Goal: Task Accomplishment & Management: Use online tool/utility

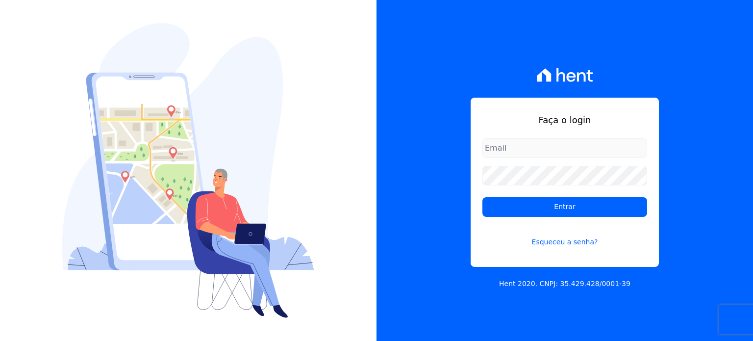
type input "[PERSON_NAME][EMAIL_ADDRESS][DOMAIN_NAME]"
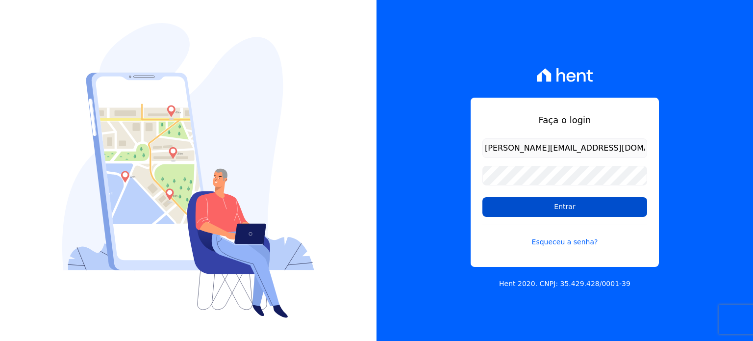
click at [555, 207] on input "Entrar" at bounding box center [564, 207] width 165 height 20
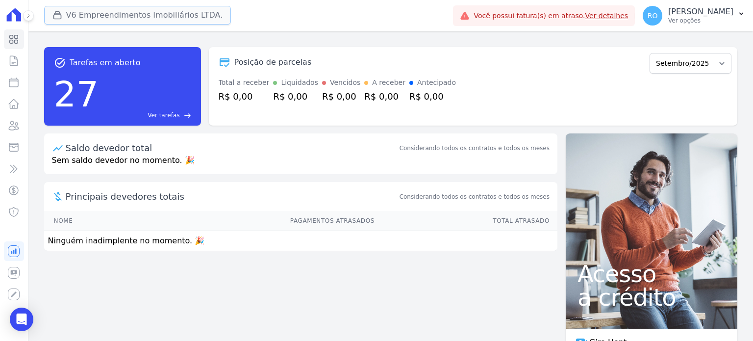
click at [98, 17] on button "V6 Empreendimentos Imobiliários LTDA." at bounding box center [137, 15] width 187 height 19
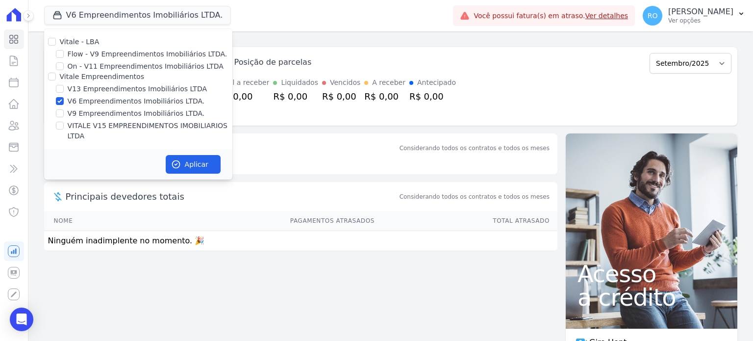
click at [92, 90] on label "V13 Empreendimentos Imobiliários LTDA" at bounding box center [137, 89] width 139 height 10
click at [64, 90] on input "V13 Empreendimentos Imobiliários LTDA" at bounding box center [60, 89] width 8 height 8
checkbox input "true"
click at [87, 101] on label "V6 Empreendimentos Imobiliários LTDA." at bounding box center [136, 101] width 137 height 10
click at [64, 101] on input "V6 Empreendimentos Imobiliários LTDA." at bounding box center [60, 101] width 8 height 8
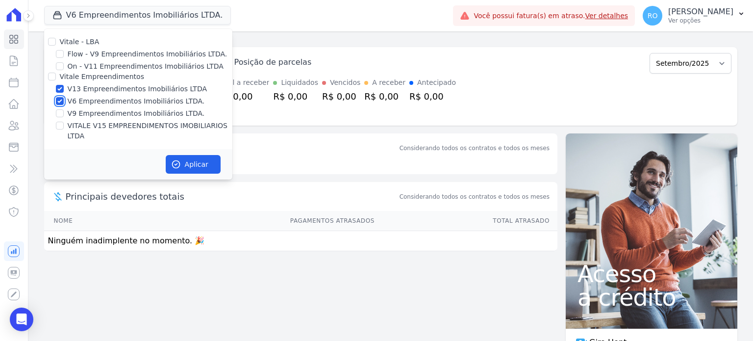
checkbox input "false"
click at [88, 118] on label "V9 Empreendimentos Imobiliários LTDA." at bounding box center [136, 113] width 137 height 10
click at [64, 117] on input "V9 Empreendimentos Imobiliários LTDA." at bounding box center [60, 113] width 8 height 8
click at [88, 114] on label "V9 Empreendimentos Imobiliários LTDA." at bounding box center [136, 113] width 137 height 10
click at [64, 114] on input "V9 Empreendimentos Imobiliários LTDA." at bounding box center [60, 113] width 8 height 8
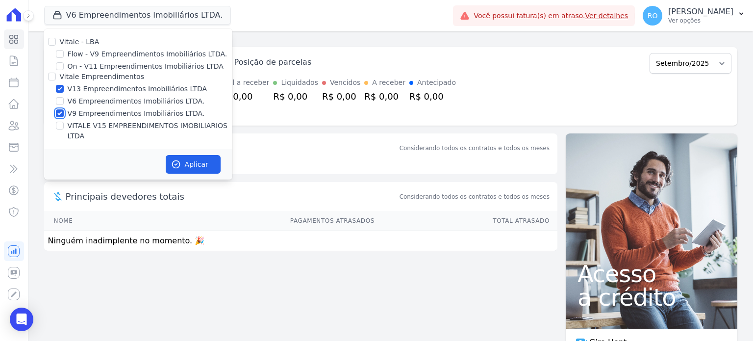
checkbox input "false"
click at [91, 122] on label "VITALE V15 EMPREENDIMENTOS IMOBILIARIOS LTDA" at bounding box center [150, 131] width 165 height 21
click at [64, 122] on input "VITALE V15 EMPREENDIMENTOS IMOBILIARIOS LTDA" at bounding box center [60, 126] width 8 height 8
checkbox input "true"
click at [185, 157] on button "Aplicar" at bounding box center [193, 164] width 55 height 19
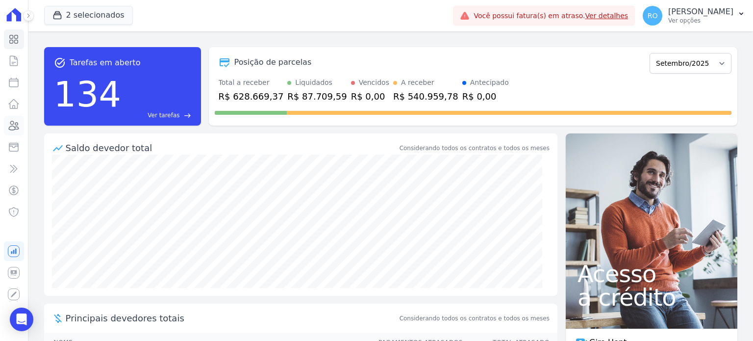
click at [10, 128] on icon at bounding box center [14, 126] width 12 height 12
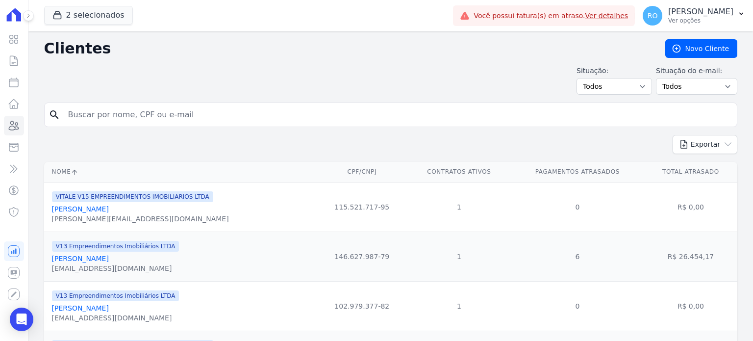
click at [145, 116] on input "search" at bounding box center [397, 115] width 671 height 20
type input "Luiz Carlos"
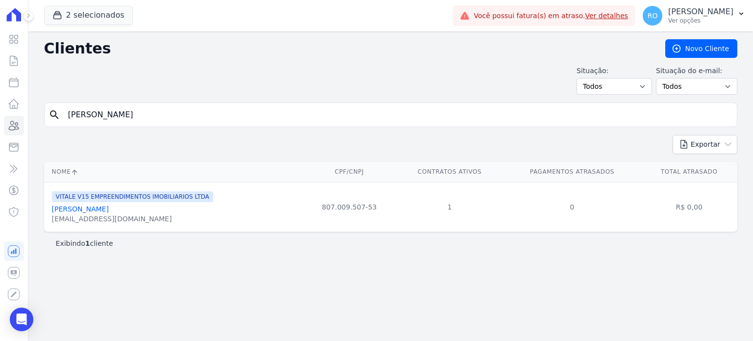
click at [97, 208] on link "Luiz Carlos Do Nascimento" at bounding box center [80, 209] width 57 height 8
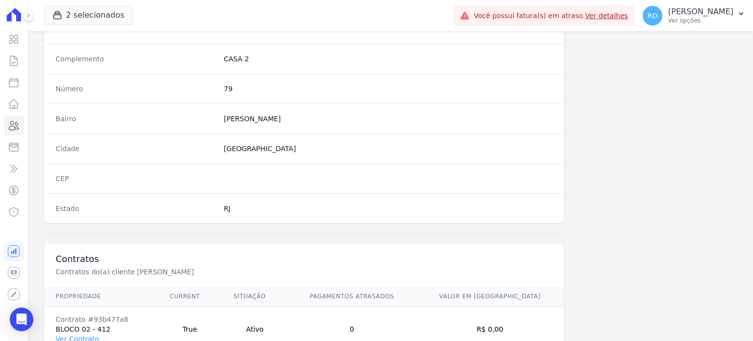
scroll to position [573, 0]
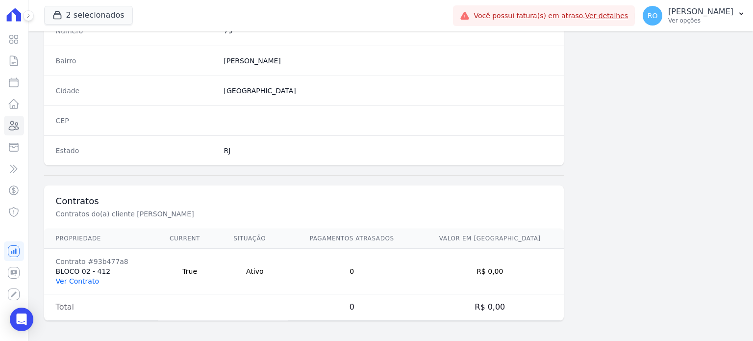
click at [69, 277] on link "Ver Contrato" at bounding box center [77, 281] width 43 height 8
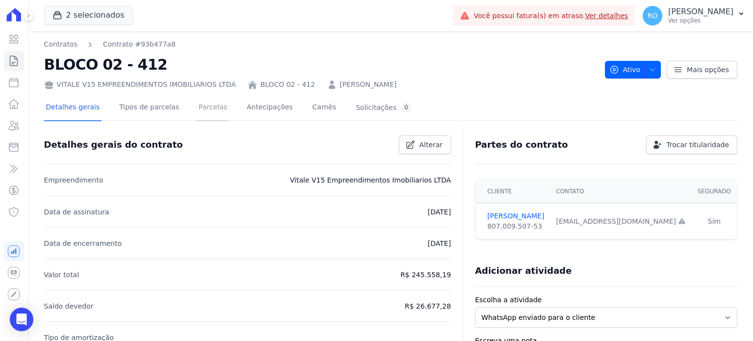
click at [197, 111] on link "Parcelas" at bounding box center [213, 108] width 32 height 26
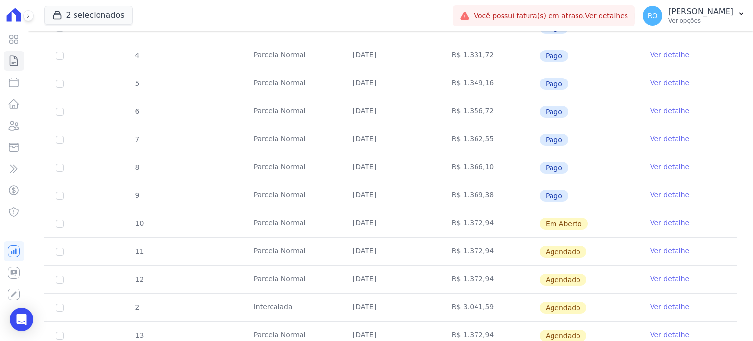
scroll to position [245, 0]
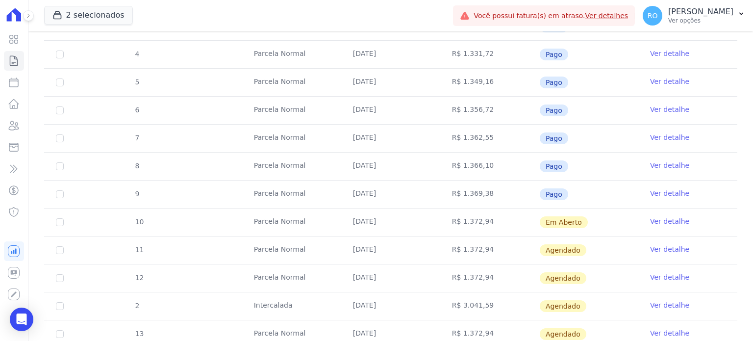
click at [656, 218] on link "Ver detalhe" at bounding box center [669, 221] width 39 height 10
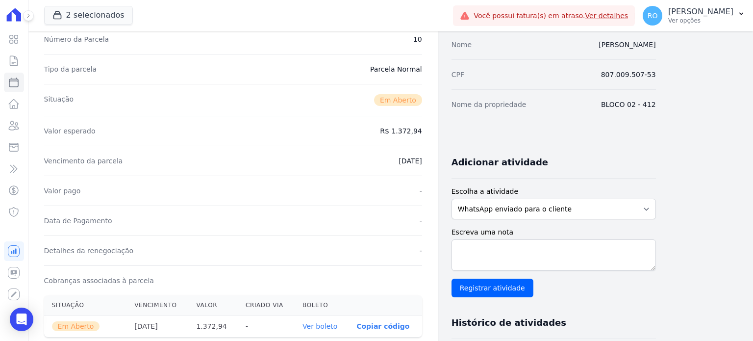
scroll to position [196, 0]
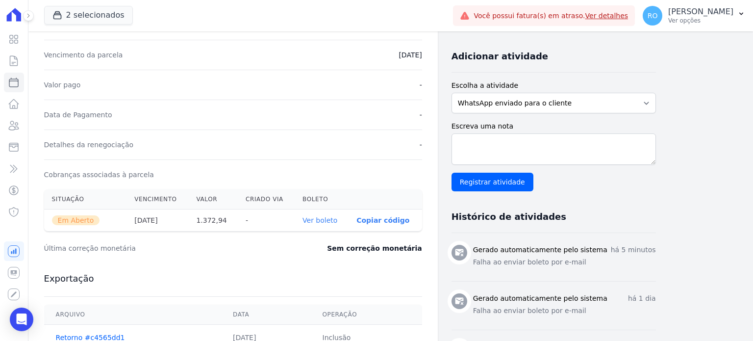
click at [324, 221] on link "Ver boleto" at bounding box center [320, 220] width 35 height 8
